Goal: Answer question/provide support

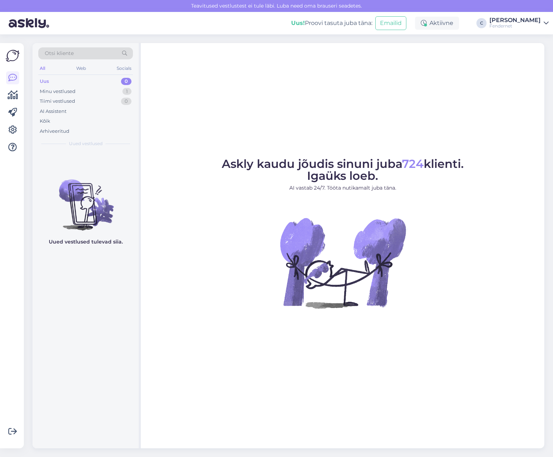
click at [80, 92] on div "Minu vestlused 1" at bounding box center [85, 91] width 95 height 10
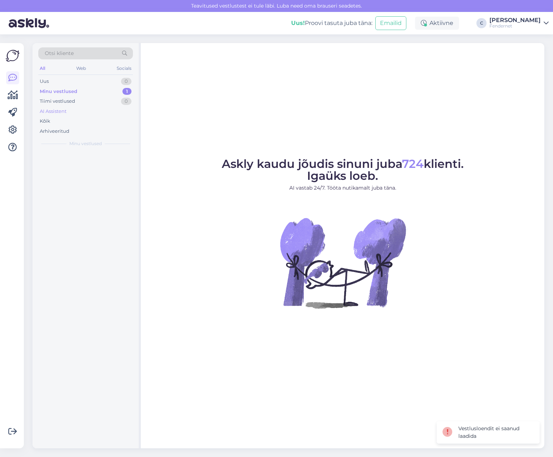
click at [97, 109] on div "AI Assistent" at bounding box center [85, 111] width 95 height 10
click at [90, 119] on div "Kõik" at bounding box center [85, 121] width 95 height 10
click at [86, 130] on div "Arhiveeritud" at bounding box center [85, 131] width 95 height 10
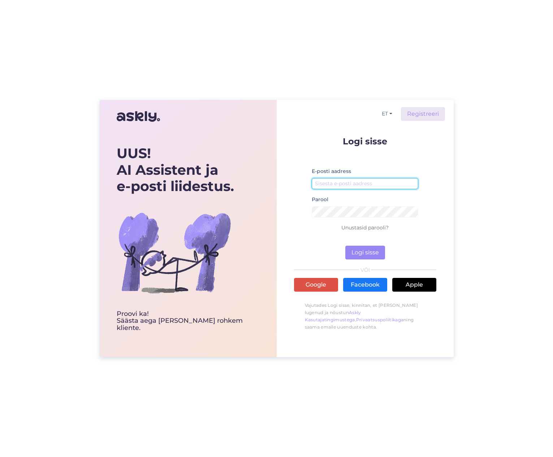
click at [381, 188] on input "email" at bounding box center [365, 183] width 107 height 11
type input "[EMAIL_ADDRESS][DOMAIN_NAME]"
click at [350, 250] on button "Logi sisse" at bounding box center [366, 252] width 40 height 14
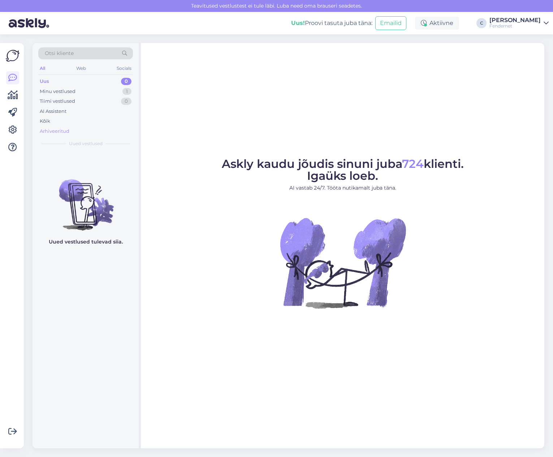
click at [58, 134] on div "Arhiveeritud" at bounding box center [55, 131] width 30 height 7
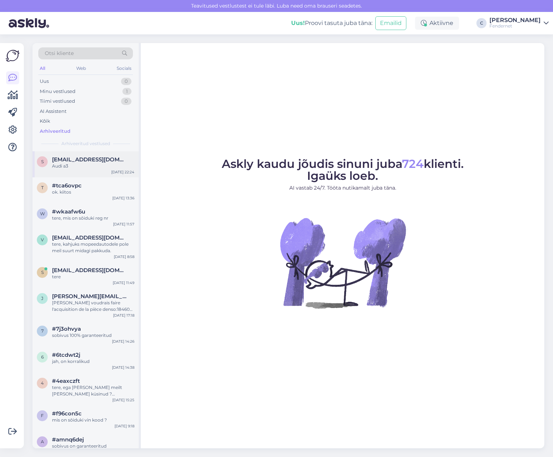
click at [82, 157] on span "savelainen.eero@gmail.com" at bounding box center [89, 159] width 75 height 7
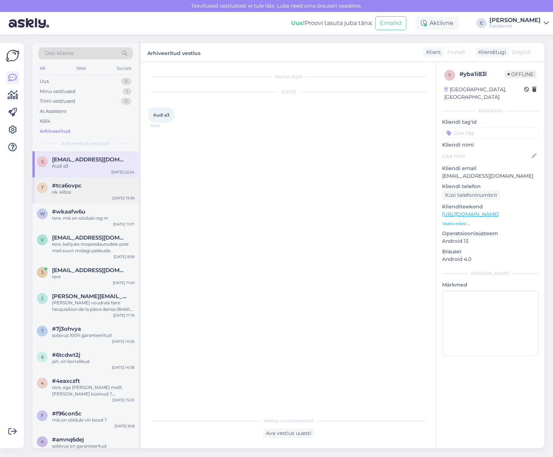
click at [91, 194] on div "ok. kiitos" at bounding box center [93, 192] width 82 height 7
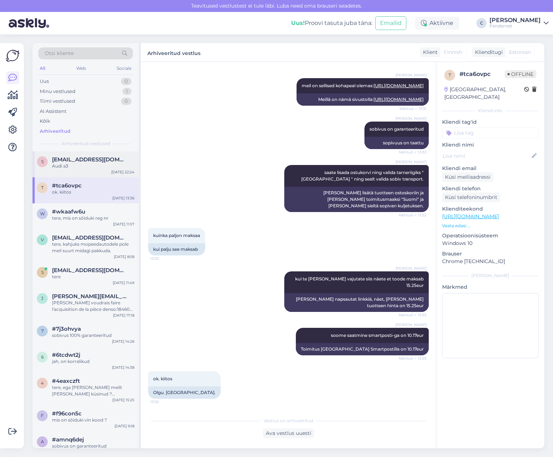
click at [97, 172] on div "s savelainen.eero@gmail.com Audi a3 Sep 4 22:24" at bounding box center [86, 164] width 106 height 26
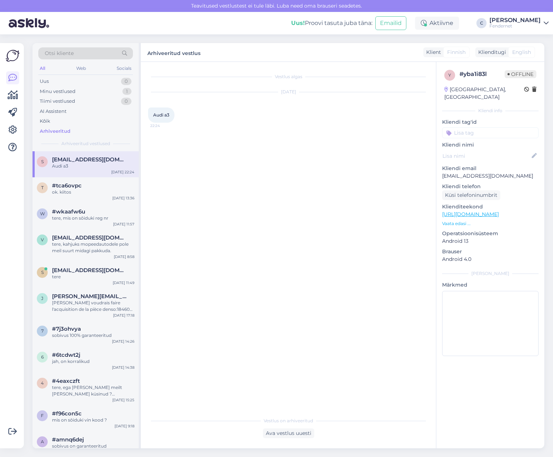
click at [502, 172] on p "savelainen.eero@gmail.com" at bounding box center [490, 176] width 97 height 8
click at [512, 203] on p "Klienditeekond" at bounding box center [490, 207] width 97 height 8
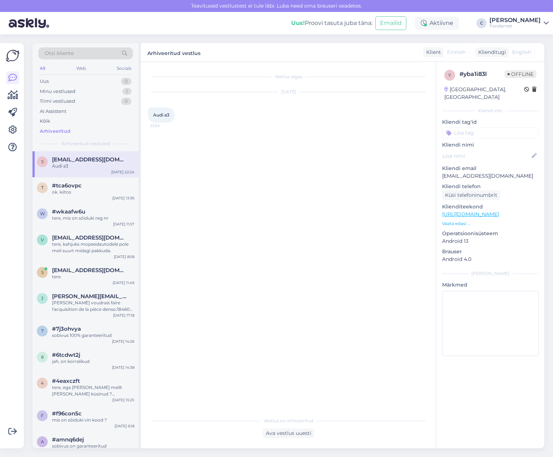
click at [499, 211] on link "https://www.fendernet.ee/purkuosat?page=2" at bounding box center [470, 214] width 57 height 7
click at [8, 243] on div at bounding box center [13, 245] width 14 height 393
